Goal: Information Seeking & Learning: Find specific fact

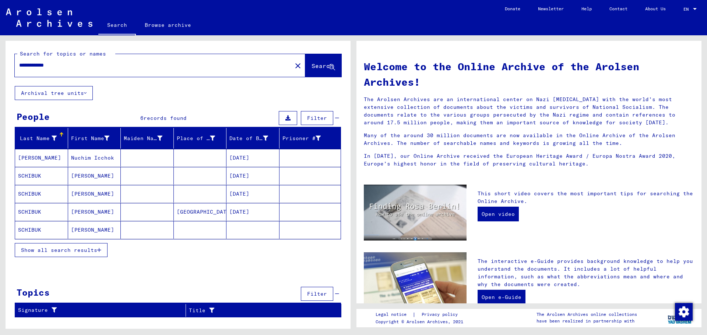
drag, startPoint x: 92, startPoint y: 59, endPoint x: 52, endPoint y: 68, distance: 41.2
click at [52, 68] on div "**********" at bounding box center [149, 65] width 268 height 17
drag, startPoint x: 77, startPoint y: 65, endPoint x: 0, endPoint y: 66, distance: 77.3
click at [0, 66] on div "**********" at bounding box center [176, 182] width 353 height 294
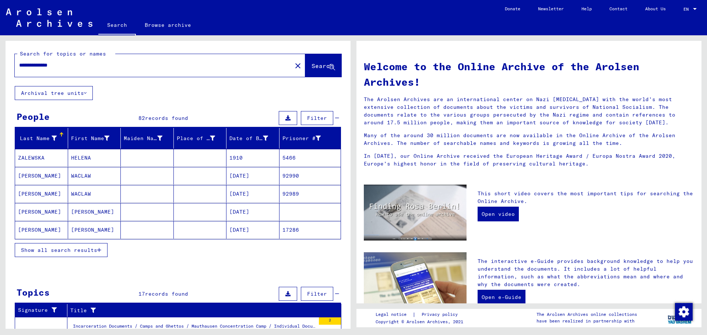
click at [88, 69] on input "**********" at bounding box center [151, 65] width 264 height 8
type input "**********"
click at [91, 256] on button "Show all search results" at bounding box center [61, 250] width 93 height 14
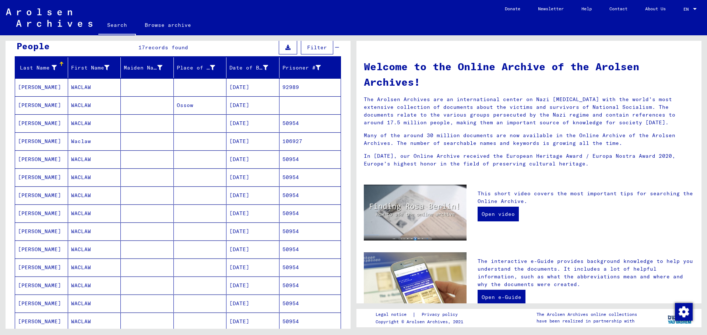
scroll to position [74, 0]
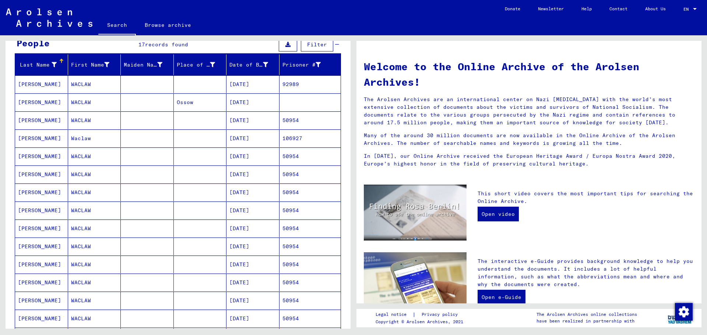
click at [228, 86] on mat-cell "[DATE]" at bounding box center [252, 84] width 53 height 18
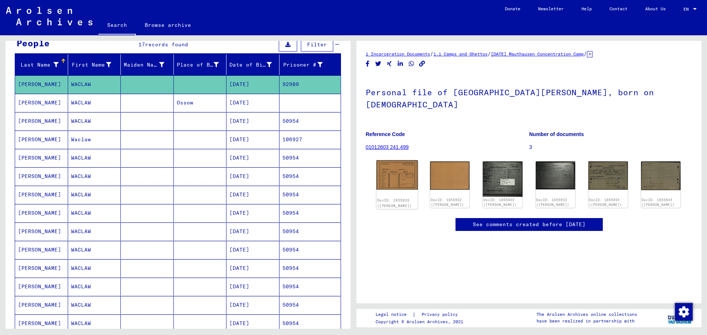
click at [403, 175] on img at bounding box center [397, 174] width 42 height 29
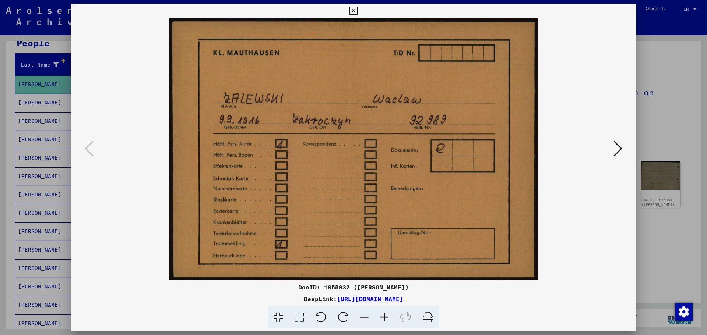
click at [615, 154] on icon at bounding box center [617, 149] width 9 height 18
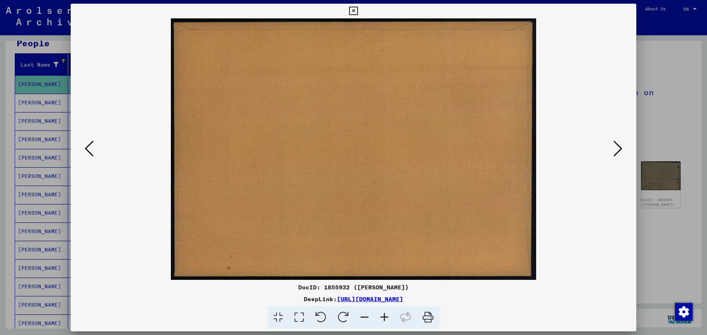
click at [612, 151] on button at bounding box center [617, 149] width 13 height 21
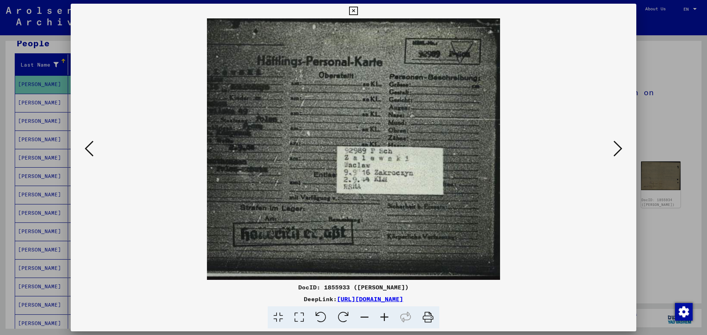
click at [600, 150] on img at bounding box center [353, 149] width 515 height 262
drag, startPoint x: 614, startPoint y: 141, endPoint x: 610, endPoint y: 145, distance: 5.7
click at [614, 141] on icon at bounding box center [617, 149] width 9 height 18
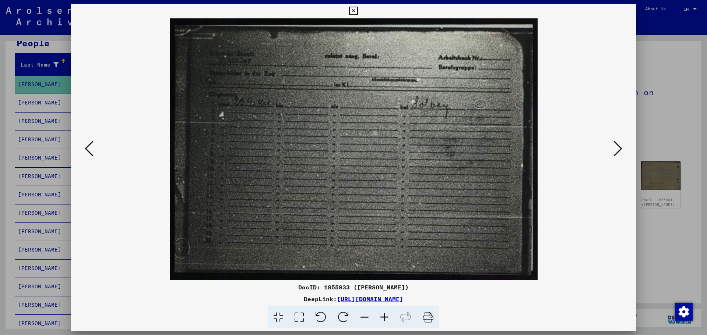
click at [609, 145] on img at bounding box center [353, 149] width 515 height 262
click at [616, 144] on icon at bounding box center [617, 149] width 9 height 18
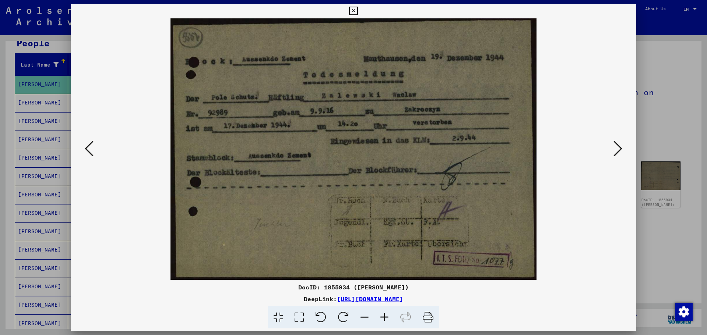
click at [633, 80] on div at bounding box center [353, 149] width 565 height 262
click at [632, 77] on div at bounding box center [353, 149] width 565 height 262
click at [624, 81] on div at bounding box center [353, 149] width 565 height 262
click at [640, 70] on div at bounding box center [353, 167] width 707 height 335
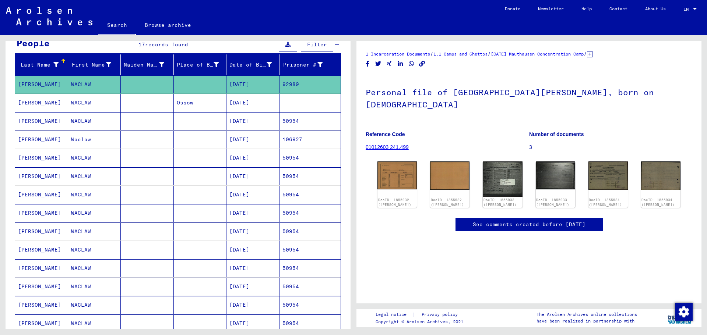
drag, startPoint x: 321, startPoint y: 127, endPoint x: 316, endPoint y: 122, distance: 7.3
click at [319, 127] on mat-cell "50954" at bounding box center [309, 121] width 61 height 18
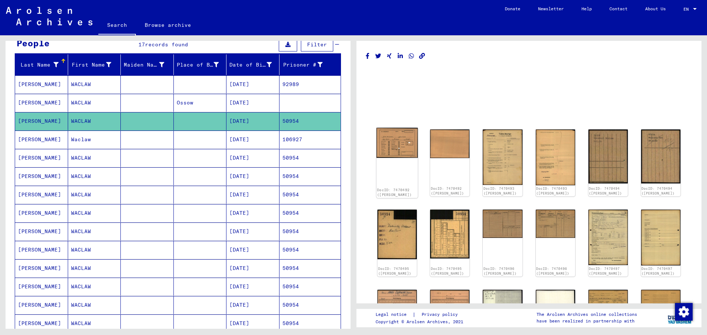
click at [403, 152] on img at bounding box center [397, 143] width 42 height 30
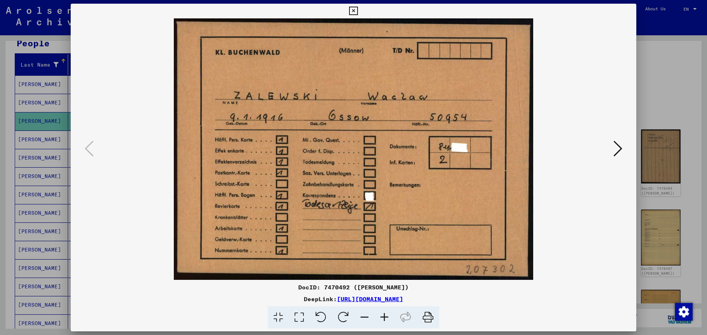
click at [623, 149] on button at bounding box center [617, 149] width 13 height 21
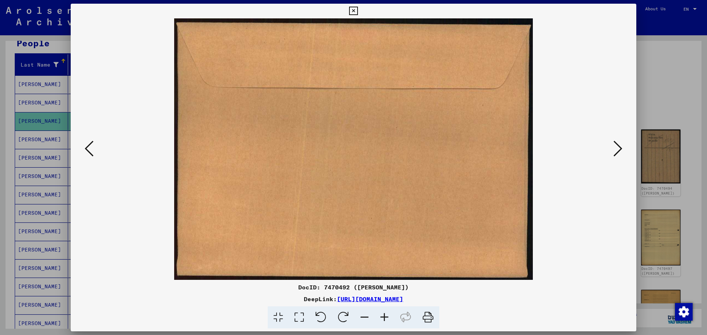
click at [622, 152] on button at bounding box center [617, 149] width 13 height 21
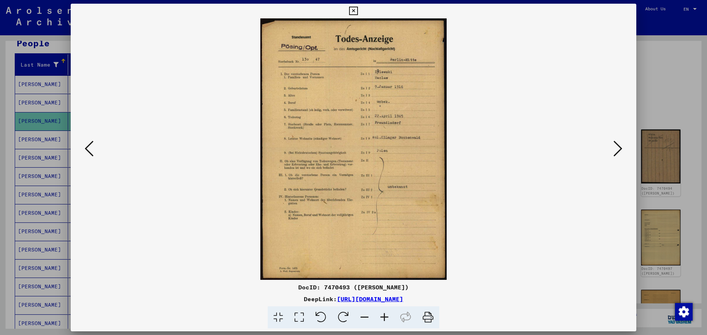
click at [620, 155] on icon at bounding box center [617, 149] width 9 height 18
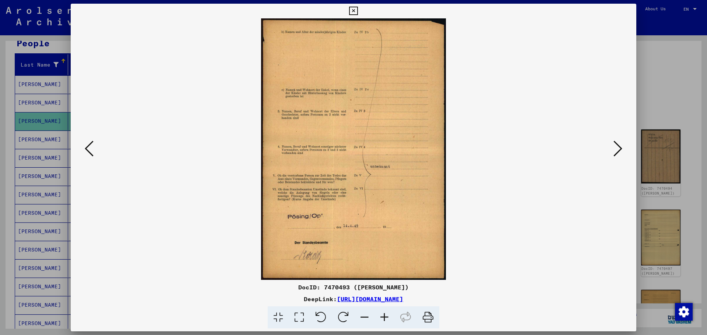
click at [620, 155] on icon at bounding box center [617, 149] width 9 height 18
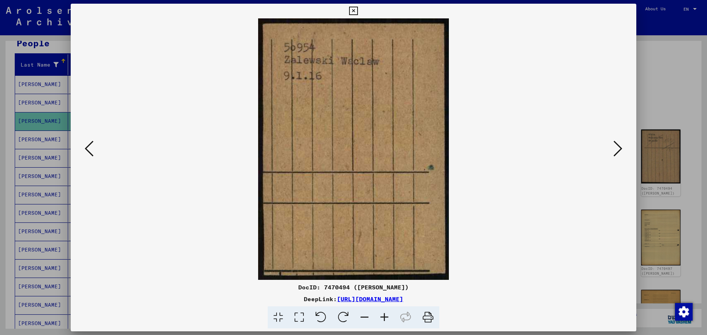
click at [620, 155] on icon at bounding box center [617, 149] width 9 height 18
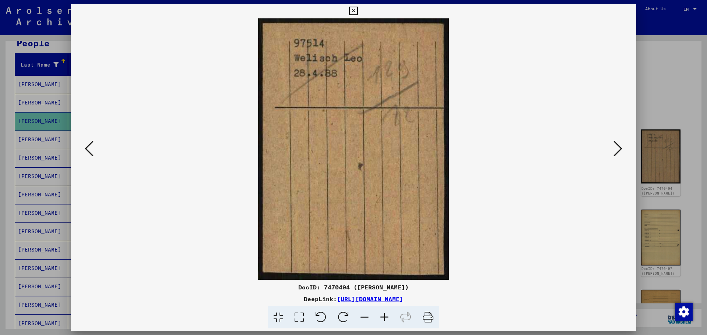
click at [620, 155] on icon at bounding box center [617, 149] width 9 height 18
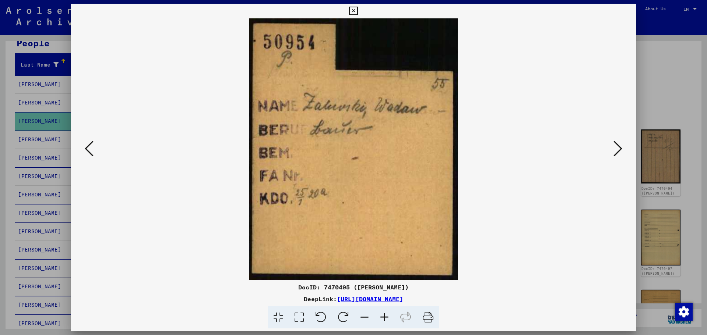
click at [620, 155] on icon at bounding box center [617, 149] width 9 height 18
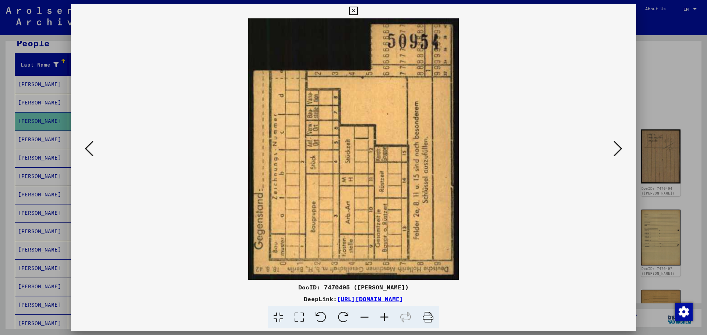
click at [620, 155] on icon at bounding box center [617, 149] width 9 height 18
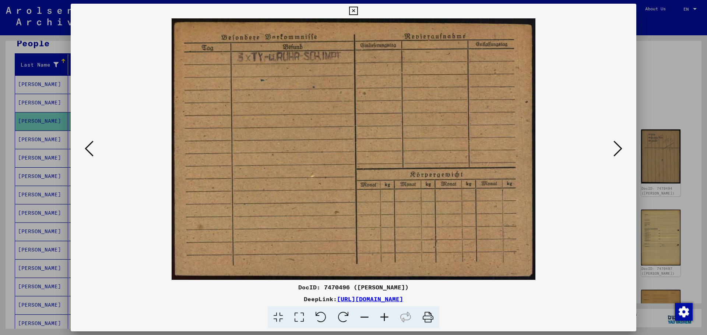
click at [620, 155] on icon at bounding box center [617, 149] width 9 height 18
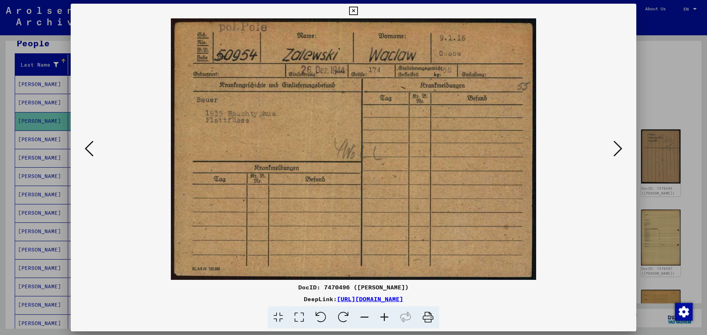
click at [620, 155] on icon at bounding box center [617, 149] width 9 height 18
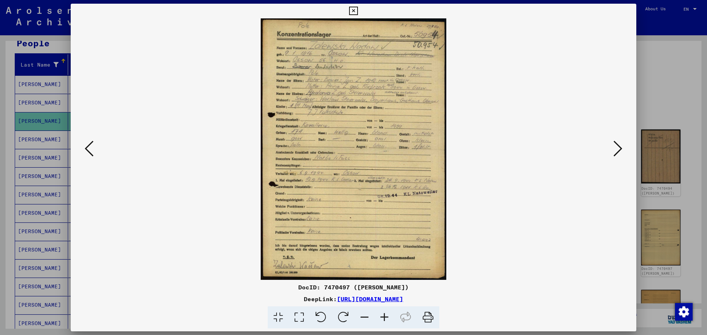
click at [620, 155] on icon at bounding box center [617, 149] width 9 height 18
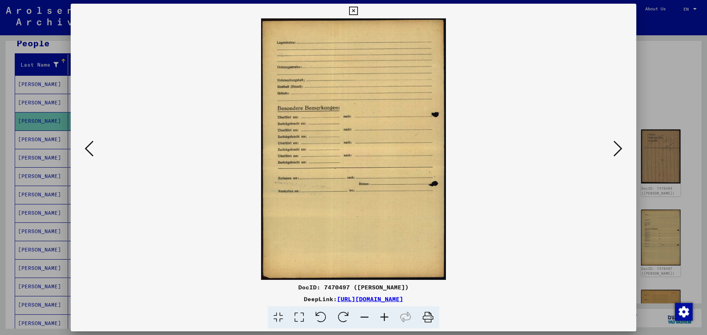
click at [620, 155] on icon at bounding box center [617, 149] width 9 height 18
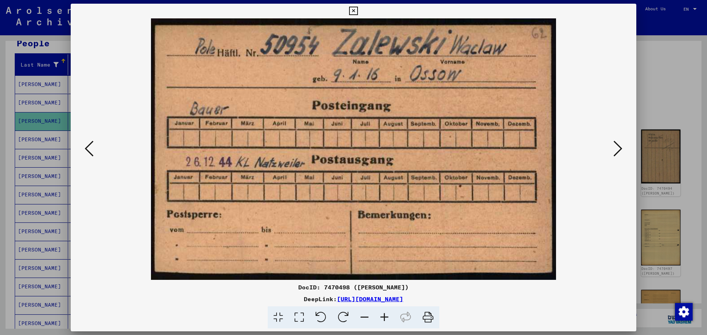
click at [620, 155] on icon at bounding box center [617, 149] width 9 height 18
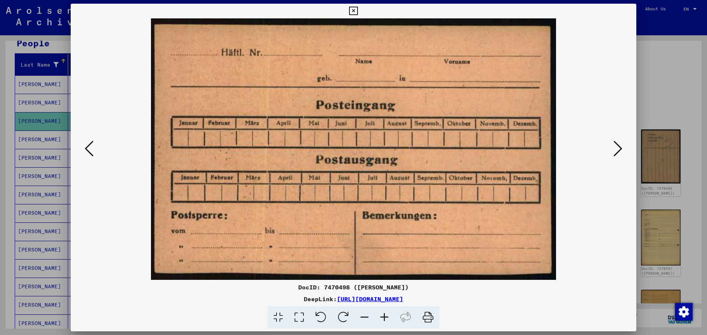
click at [620, 155] on icon at bounding box center [617, 149] width 9 height 18
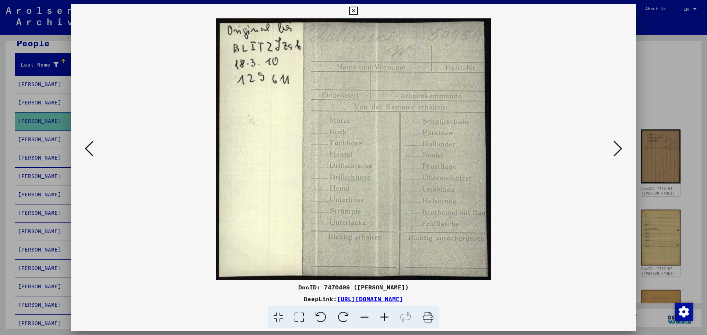
click at [620, 155] on icon at bounding box center [617, 149] width 9 height 18
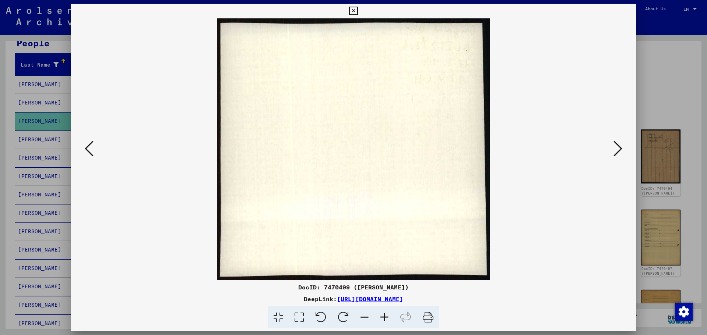
click at [620, 155] on icon at bounding box center [617, 149] width 9 height 18
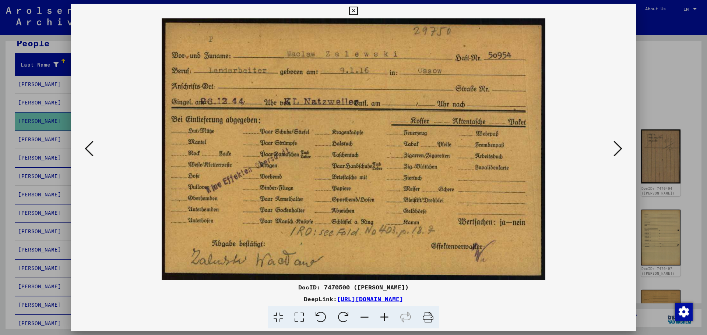
click at [620, 155] on icon at bounding box center [617, 149] width 9 height 18
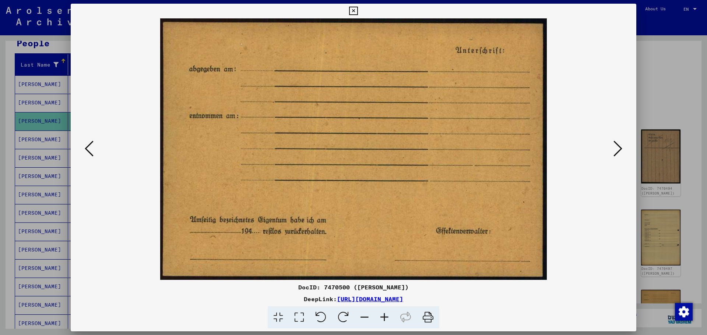
click at [620, 155] on icon at bounding box center [617, 149] width 9 height 18
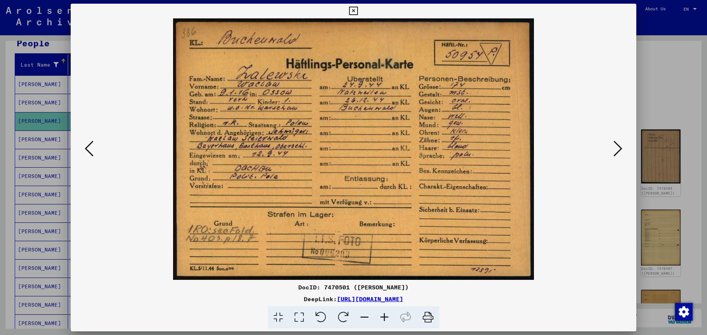
click at [620, 155] on icon at bounding box center [617, 149] width 9 height 18
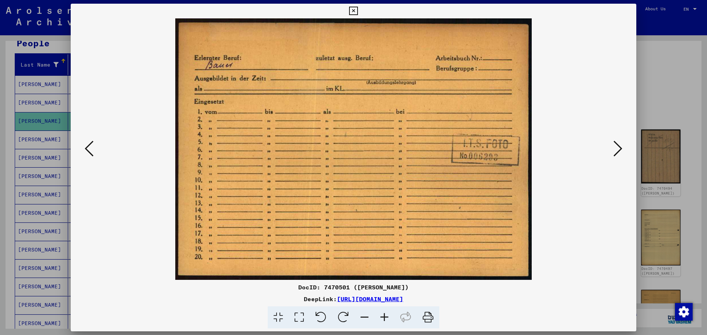
click at [620, 155] on icon at bounding box center [617, 149] width 9 height 18
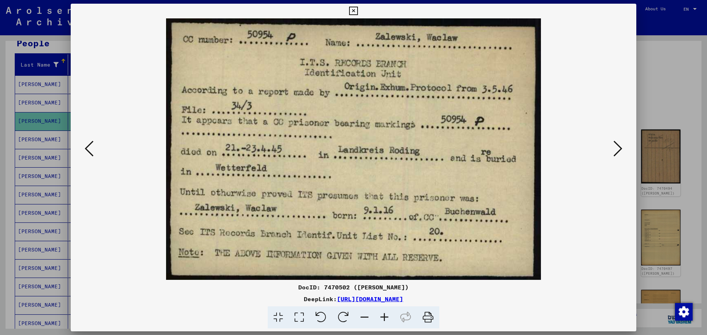
click at [620, 155] on icon at bounding box center [617, 149] width 9 height 18
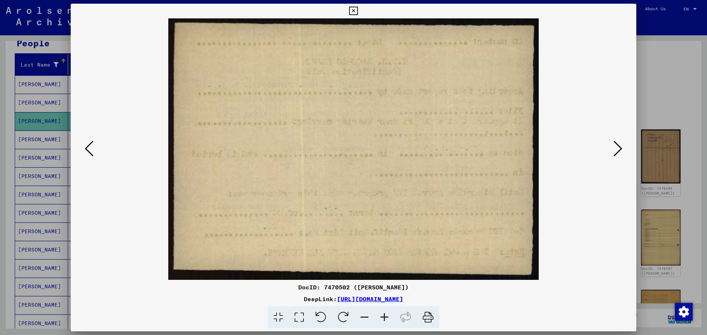
click at [620, 155] on icon at bounding box center [617, 149] width 9 height 18
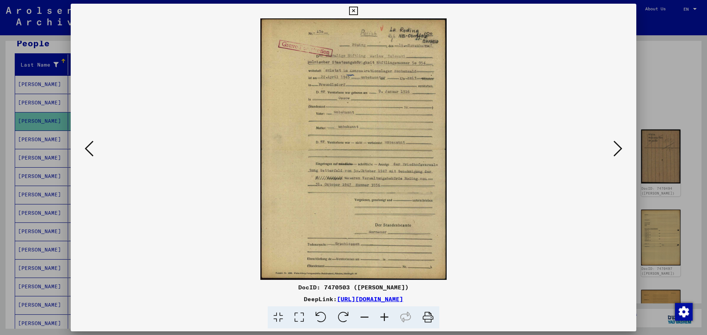
click at [620, 155] on icon at bounding box center [617, 149] width 9 height 18
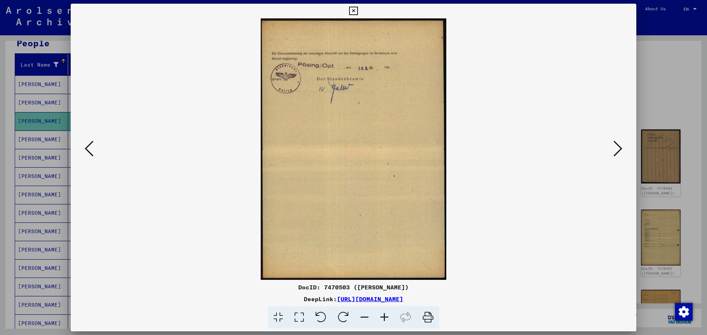
click at [620, 155] on icon at bounding box center [617, 149] width 9 height 18
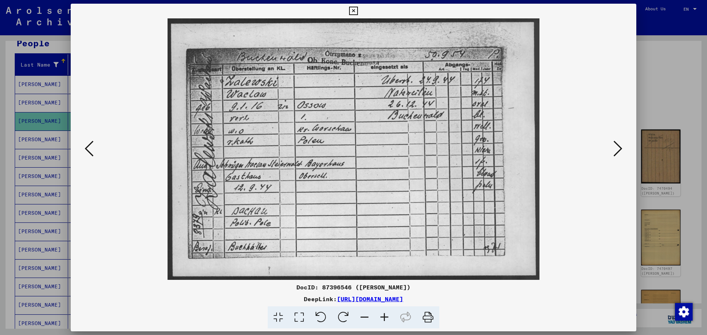
click at [620, 155] on icon at bounding box center [617, 149] width 9 height 18
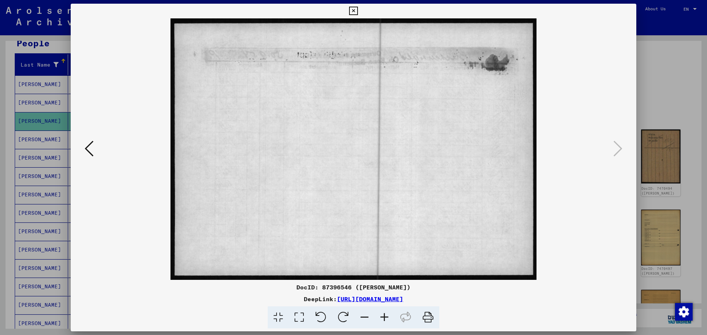
click at [94, 155] on button at bounding box center [88, 149] width 13 height 21
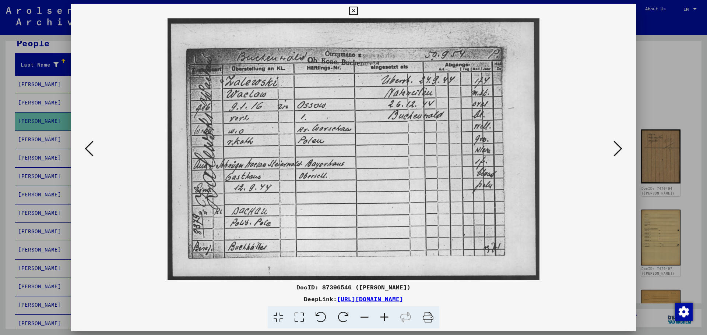
click at [97, 151] on img at bounding box center [353, 149] width 515 height 262
click at [94, 151] on button at bounding box center [88, 149] width 13 height 21
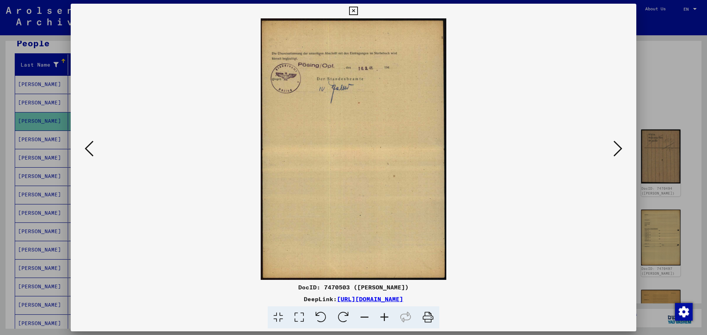
click at [94, 150] on button at bounding box center [88, 149] width 13 height 21
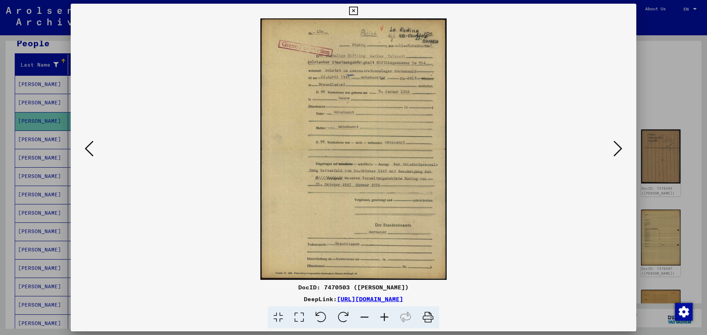
click at [91, 149] on icon at bounding box center [89, 149] width 9 height 18
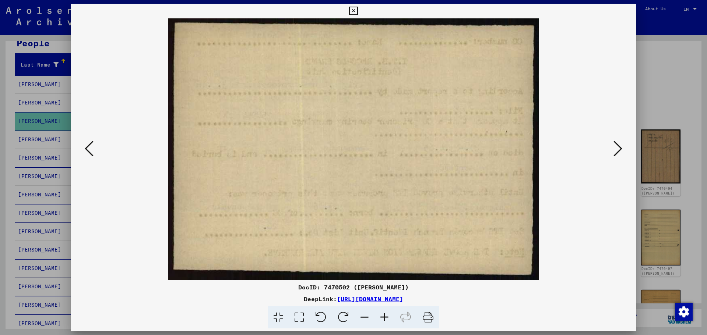
click at [91, 148] on icon at bounding box center [89, 149] width 9 height 18
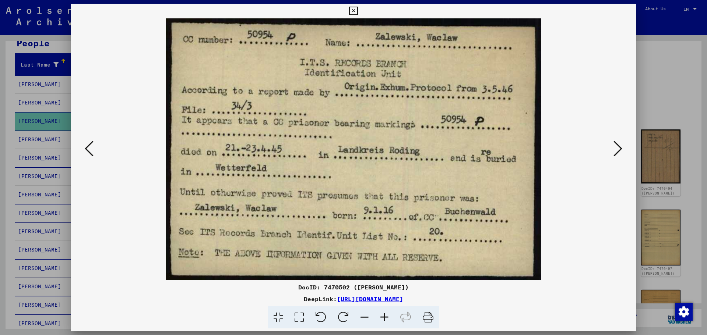
click at [91, 148] on icon at bounding box center [89, 149] width 9 height 18
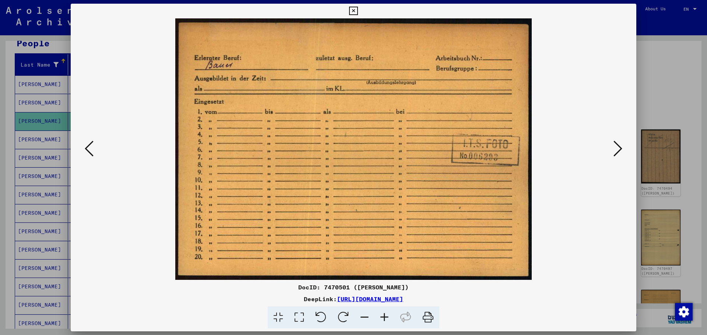
click at [671, 92] on div at bounding box center [353, 167] width 707 height 335
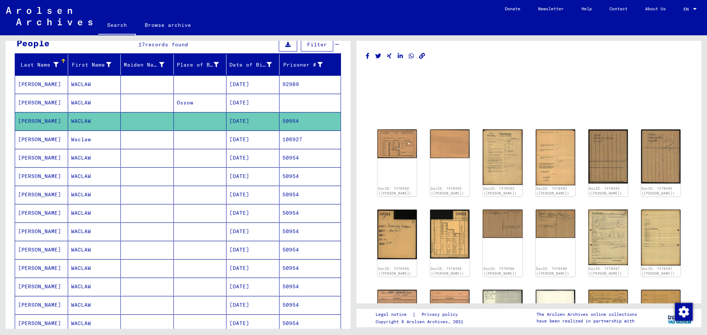
click at [264, 146] on mat-cell "[DATE]" at bounding box center [252, 140] width 53 height 18
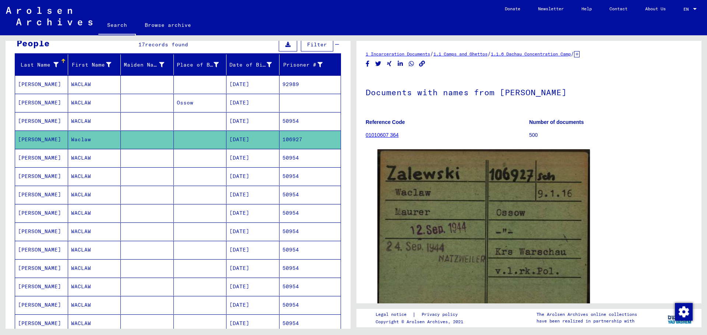
click at [276, 153] on mat-row "[PERSON_NAME] [DATE] 50954" at bounding box center [177, 158] width 325 height 18
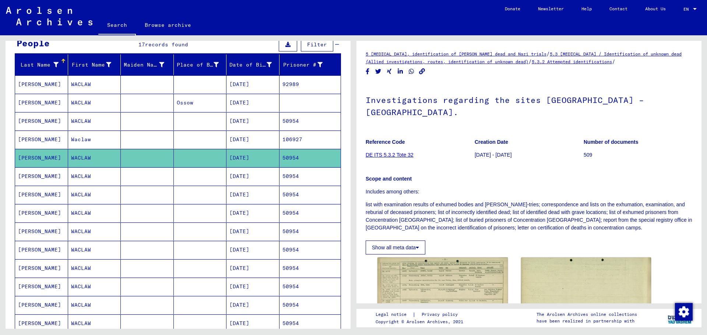
click at [272, 122] on mat-cell "[DATE]" at bounding box center [252, 121] width 53 height 18
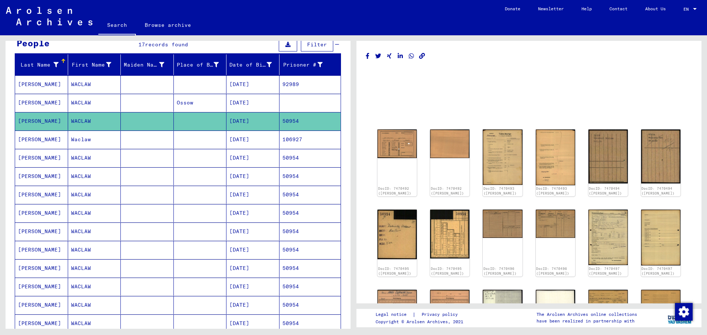
click at [329, 86] on mat-cell "92989" at bounding box center [309, 84] width 61 height 18
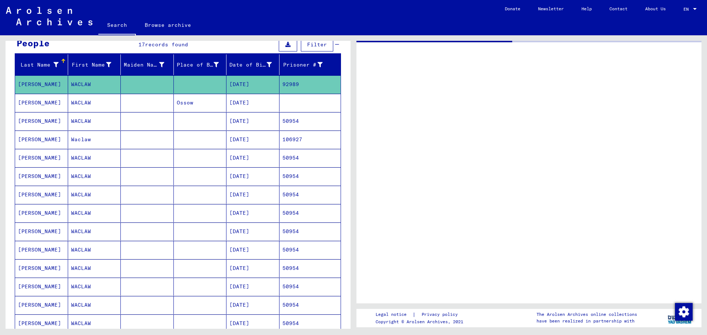
click at [329, 86] on mat-cell "92989" at bounding box center [309, 84] width 61 height 18
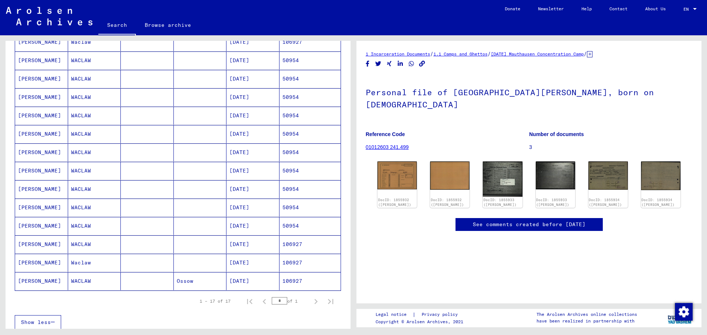
scroll to position [184, 0]
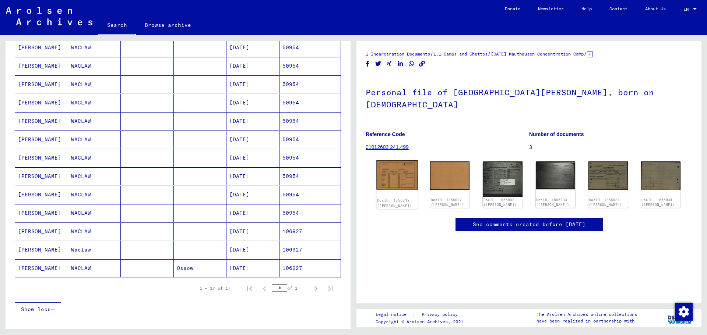
click at [393, 172] on img at bounding box center [397, 174] width 42 height 29
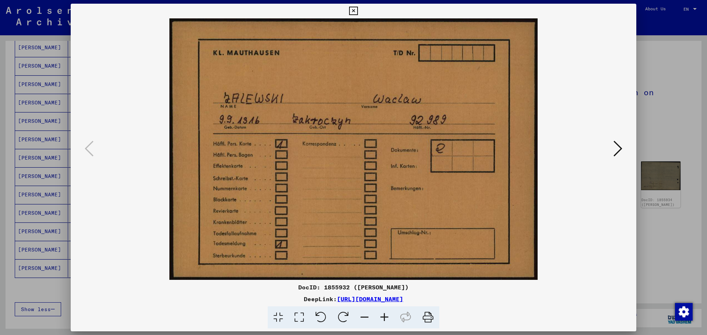
click at [618, 144] on icon at bounding box center [617, 149] width 9 height 18
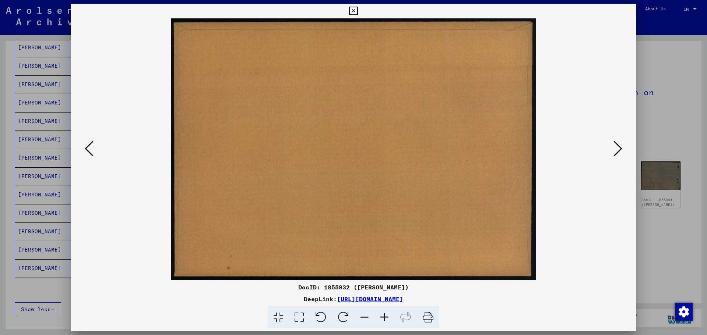
click at [618, 144] on icon at bounding box center [617, 149] width 9 height 18
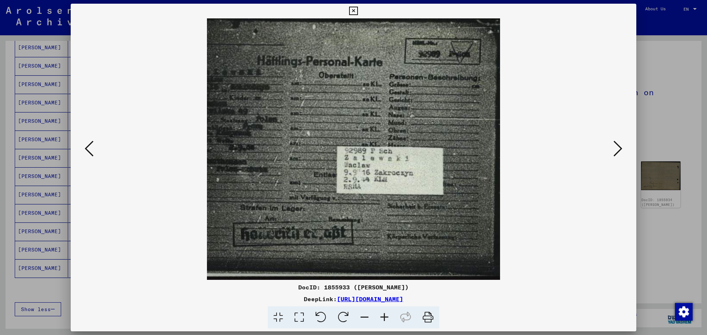
click at [622, 147] on button at bounding box center [617, 149] width 13 height 21
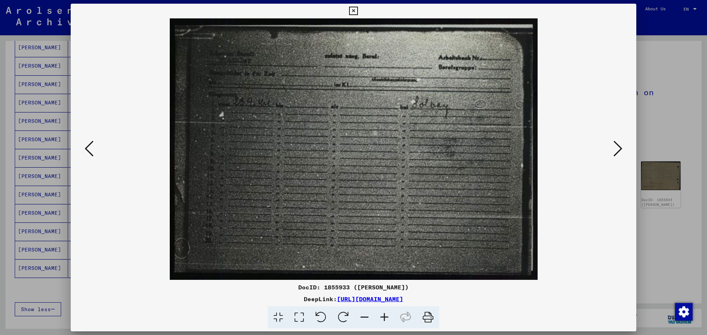
click at [622, 147] on button at bounding box center [617, 149] width 13 height 21
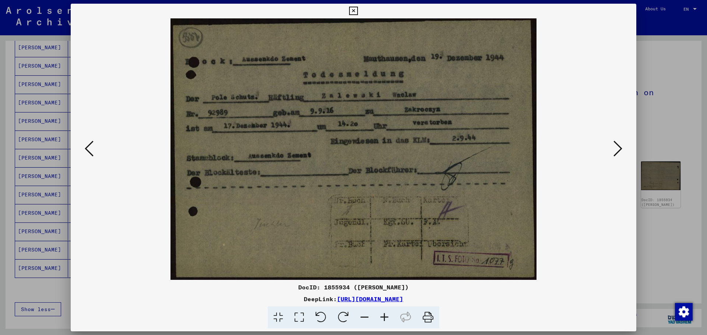
click at [661, 78] on div at bounding box center [353, 167] width 707 height 335
